Goal: Transaction & Acquisition: Purchase product/service

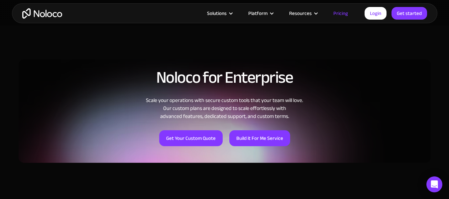
scroll to position [565, 0]
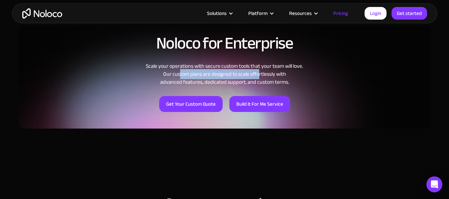
drag, startPoint x: 178, startPoint y: 70, endPoint x: 256, endPoint y: 70, distance: 78.4
click at [256, 70] on div "Scale your operations with secure custom tools that your team will love. Our cu…" at bounding box center [225, 74] width 412 height 24
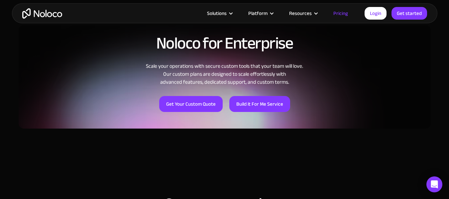
click at [250, 80] on div "Scale your operations with secure custom tools that your team will love. Our cu…" at bounding box center [225, 74] width 412 height 24
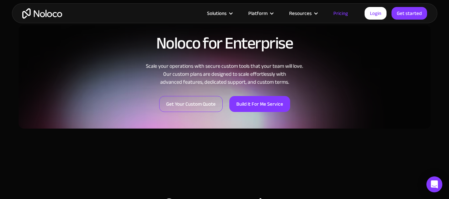
click at [190, 106] on link "Get Your Custom Quote" at bounding box center [190, 104] width 63 height 16
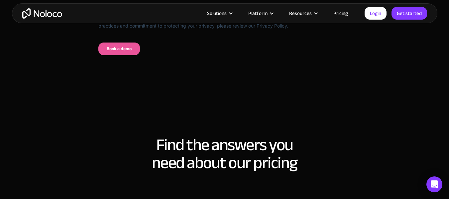
scroll to position [598, 0]
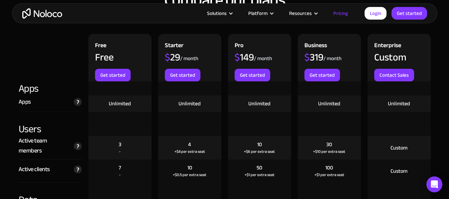
scroll to position [764, 0]
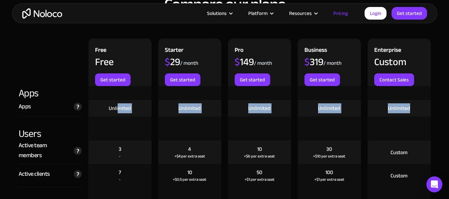
drag, startPoint x: 117, startPoint y: 108, endPoint x: 410, endPoint y: 111, distance: 292.9
click at [410, 111] on div "Apps A live app is one where your app users can log in. Only Builders can log i…" at bounding box center [224, 108] width 418 height 17
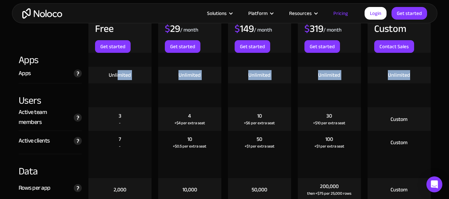
scroll to position [830, 0]
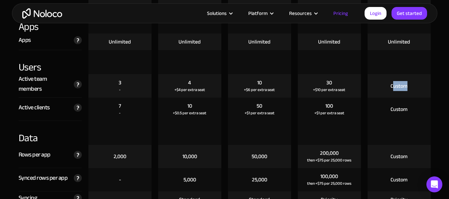
drag, startPoint x: 395, startPoint y: 91, endPoint x: 414, endPoint y: 92, distance: 19.3
click at [414, 92] on div "Custom" at bounding box center [398, 86] width 63 height 24
drag, startPoint x: 323, startPoint y: 80, endPoint x: 376, endPoint y: 91, distance: 54.6
click at [346, 91] on div "30 +$10 per extra seat" at bounding box center [329, 86] width 63 height 24
drag, startPoint x: 390, startPoint y: 87, endPoint x: 416, endPoint y: 95, distance: 27.2
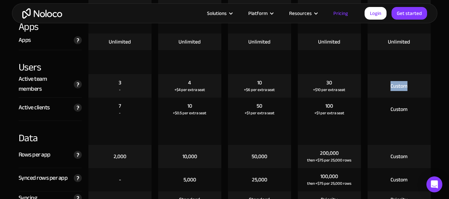
click at [416, 95] on div "Custom" at bounding box center [398, 86] width 63 height 24
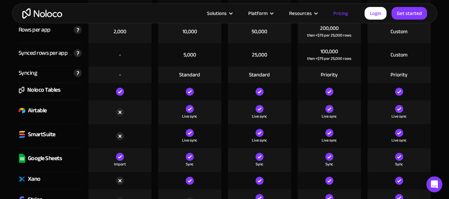
scroll to position [963, 0]
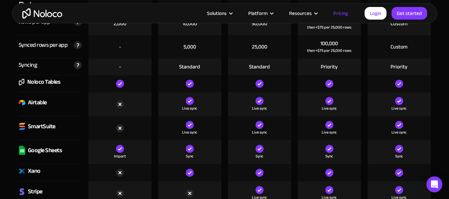
drag, startPoint x: 396, startPoint y: 87, endPoint x: 417, endPoint y: 90, distance: 21.1
click at [417, 90] on div at bounding box center [398, 83] width 63 height 17
drag, startPoint x: 391, startPoint y: 106, endPoint x: 414, endPoint y: 105, distance: 23.3
click at [414, 105] on div "Live sync" at bounding box center [398, 104] width 63 height 24
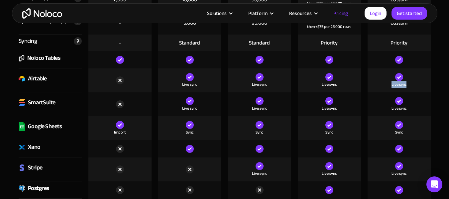
scroll to position [996, 0]
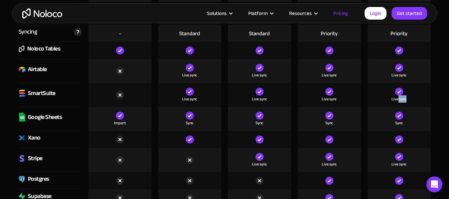
drag, startPoint x: 397, startPoint y: 97, endPoint x: 417, endPoint y: 101, distance: 20.6
click at [417, 101] on div "Live sync" at bounding box center [398, 95] width 63 height 24
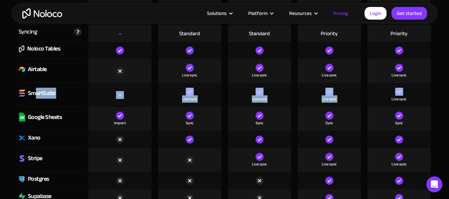
drag, startPoint x: 35, startPoint y: 93, endPoint x: 396, endPoint y: 92, distance: 361.0
click at [396, 92] on div "SmartSuite Live sync Live sync Live sync Live sync" at bounding box center [224, 95] width 418 height 24
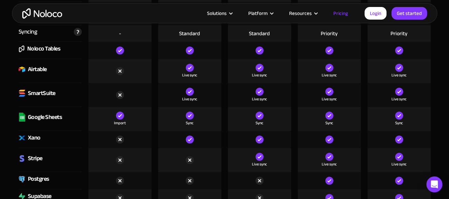
click at [377, 93] on div "Live sync" at bounding box center [398, 95] width 63 height 24
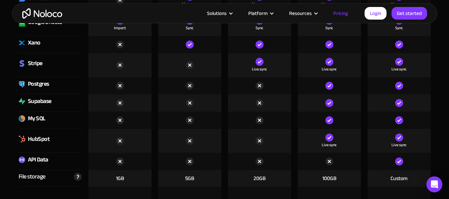
scroll to position [1096, 0]
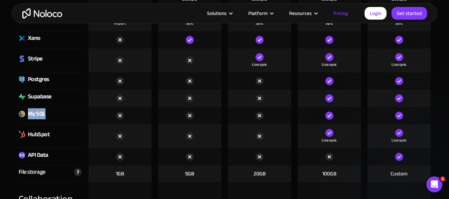
drag, startPoint x: 27, startPoint y: 112, endPoint x: 50, endPoint y: 122, distance: 25.8
click at [52, 120] on div "My SQL" at bounding box center [50, 115] width 63 height 17
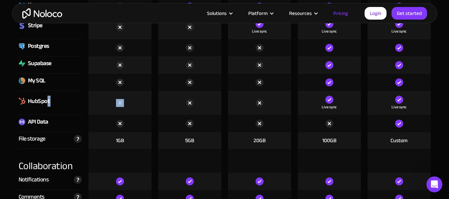
drag, startPoint x: 53, startPoint y: 94, endPoint x: 246, endPoint y: 104, distance: 193.5
click at [187, 100] on div "HubSpot Live sync Live sync" at bounding box center [224, 103] width 418 height 24
drag, startPoint x: 336, startPoint y: 125, endPoint x: 115, endPoint y: 128, distance: 221.2
click at [115, 128] on div "API Data" at bounding box center [224, 123] width 418 height 17
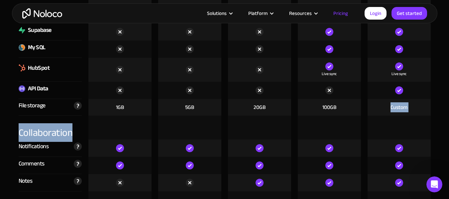
drag, startPoint x: 341, startPoint y: 106, endPoint x: 110, endPoint y: 119, distance: 231.5
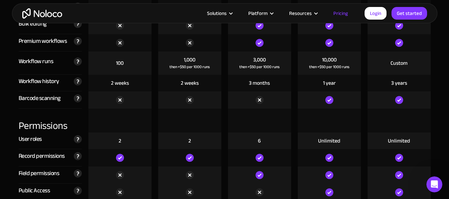
scroll to position [1428, 0]
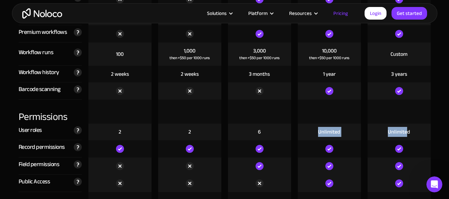
drag, startPoint x: 406, startPoint y: 134, endPoint x: 286, endPoint y: 136, distance: 119.9
click at [286, 136] on div "User roles Number of different roles that can be assigned to your app users. Ro…" at bounding box center [224, 132] width 418 height 17
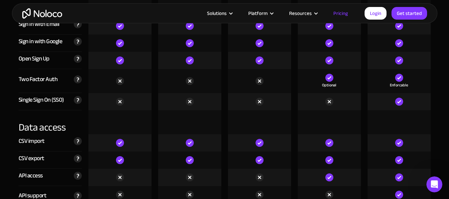
scroll to position [2258, 0]
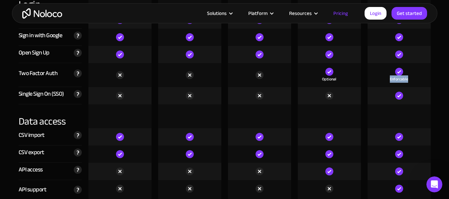
drag, startPoint x: 390, startPoint y: 79, endPoint x: 409, endPoint y: 79, distance: 19.6
click at [409, 79] on div "Enforcable" at bounding box center [398, 75] width 63 height 24
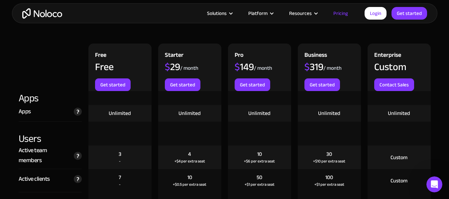
scroll to position [697, 0]
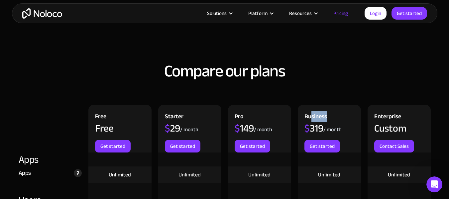
drag, startPoint x: 310, startPoint y: 113, endPoint x: 336, endPoint y: 111, distance: 26.4
click at [336, 111] on div "Business $ 319 / month Get started" at bounding box center [329, 128] width 63 height 47
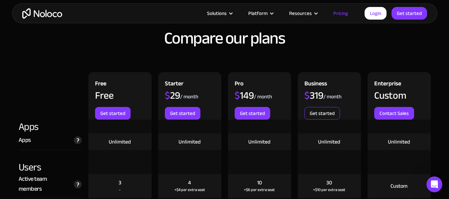
scroll to position [764, 0]
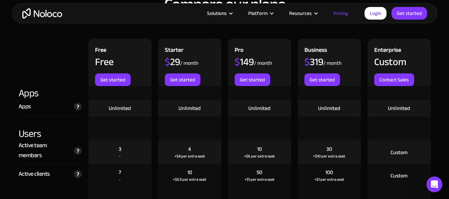
click at [313, 48] on div "Business" at bounding box center [315, 51] width 23 height 12
